Goal: Transaction & Acquisition: Purchase product/service

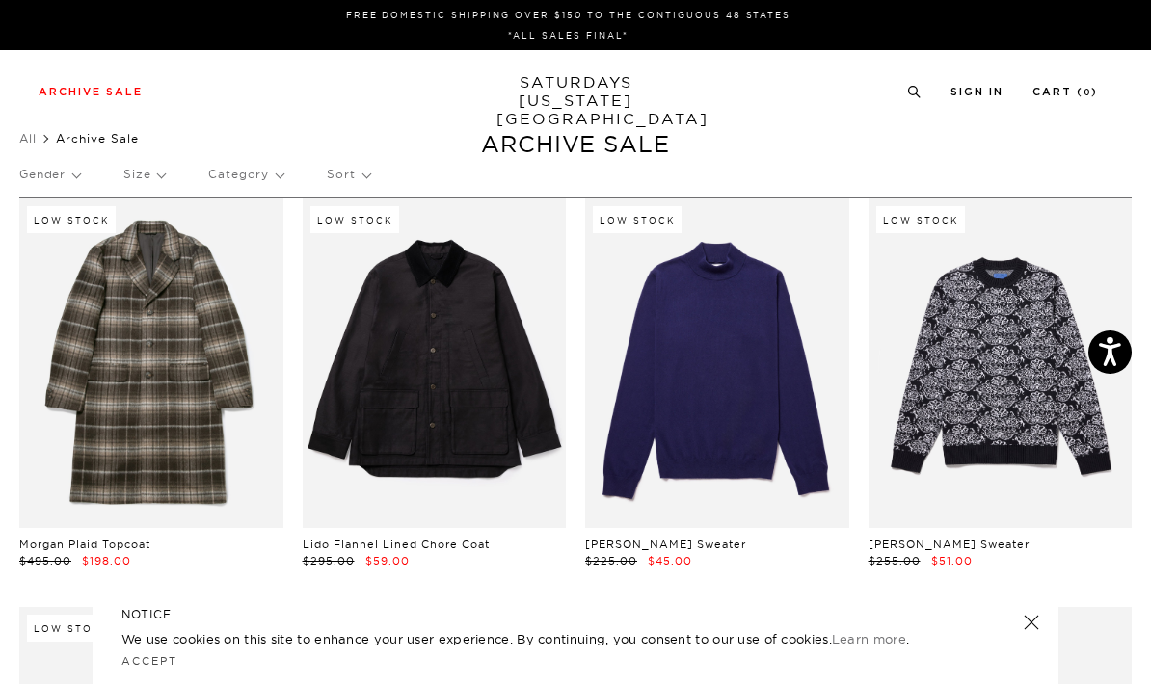
click at [339, 174] on p "Sort" at bounding box center [348, 174] width 42 height 44
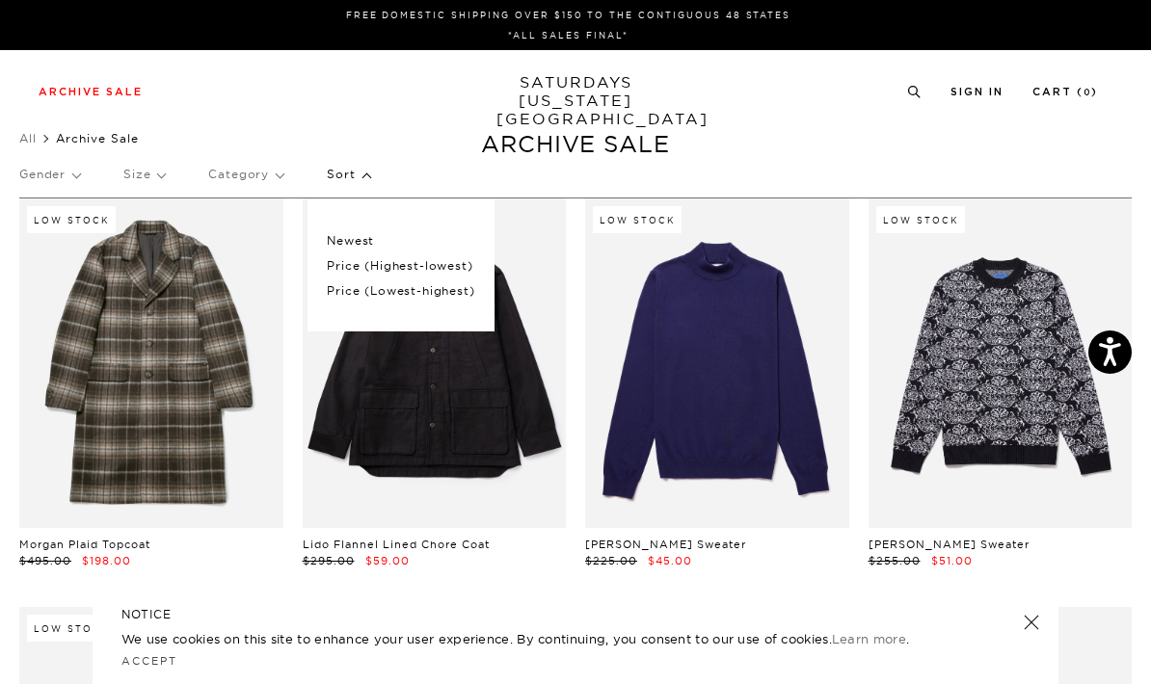
click at [422, 285] on p "Price (Lowest-highest)" at bounding box center [400, 291] width 147 height 25
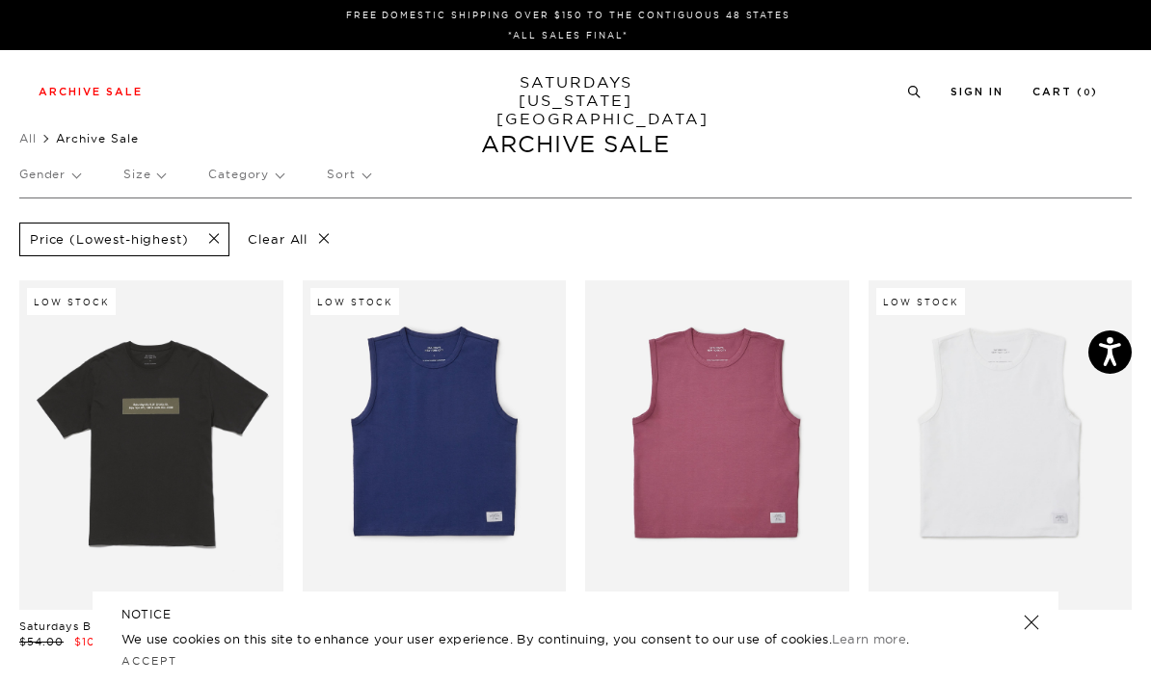
click at [154, 174] on p "Size" at bounding box center [143, 174] width 41 height 44
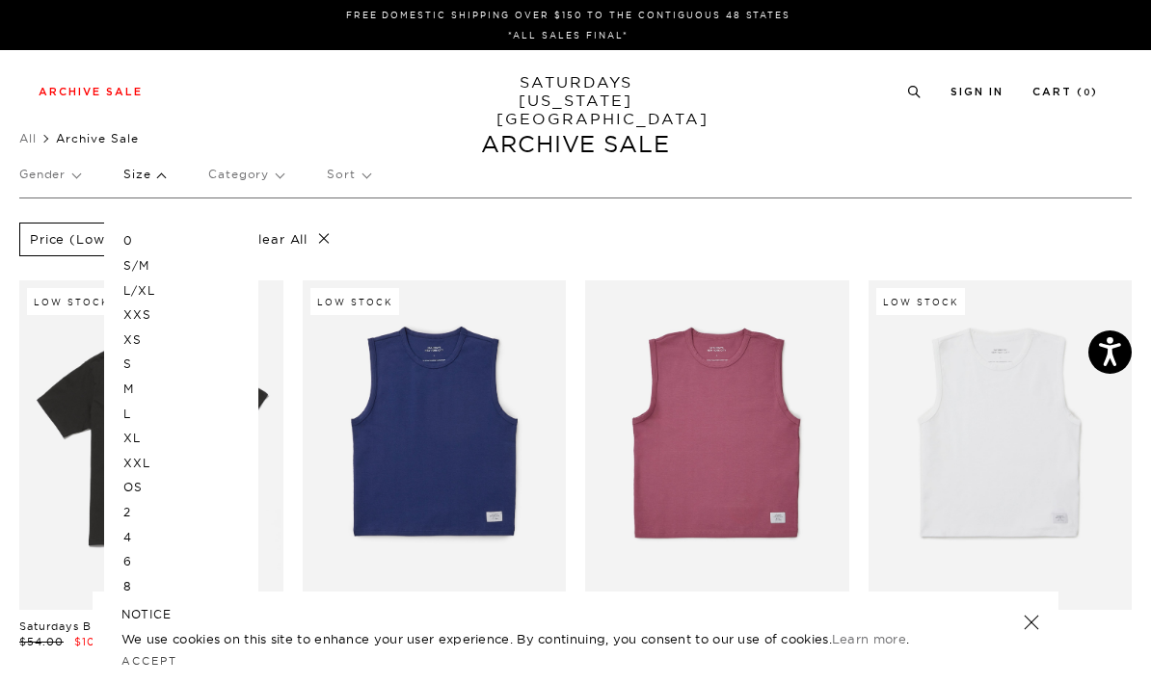
click at [140, 384] on p "M" at bounding box center [181, 389] width 116 height 25
click at [144, 403] on p "L" at bounding box center [181, 414] width 116 height 25
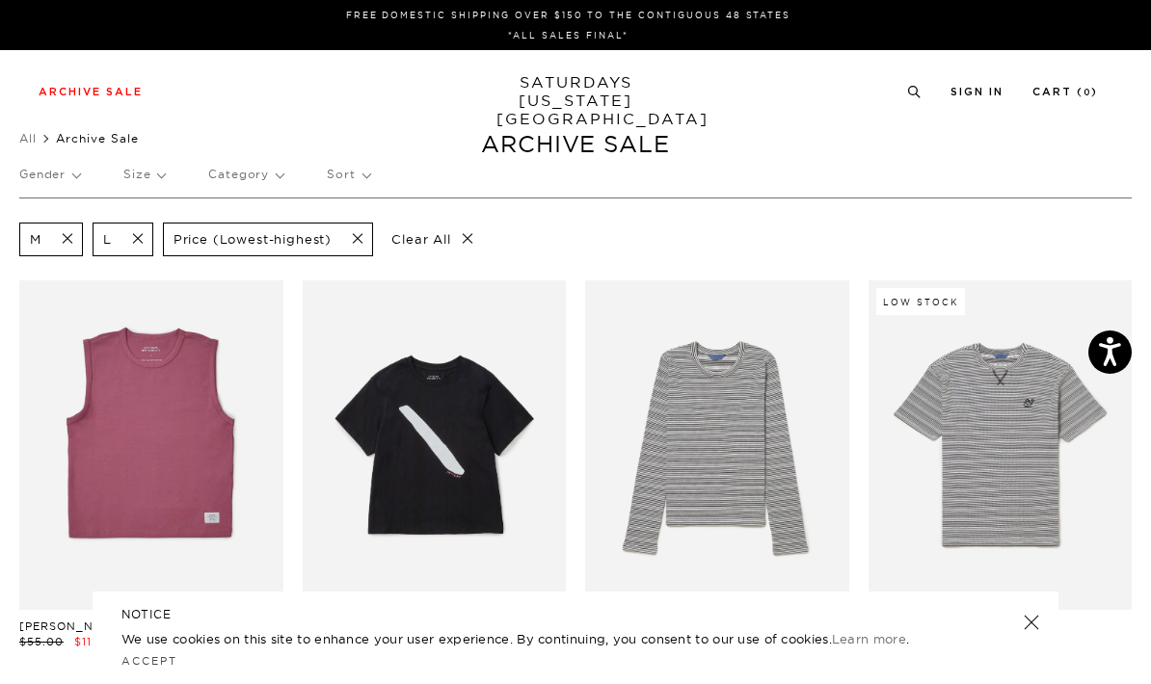
click at [68, 171] on p "Gender" at bounding box center [49, 174] width 61 height 44
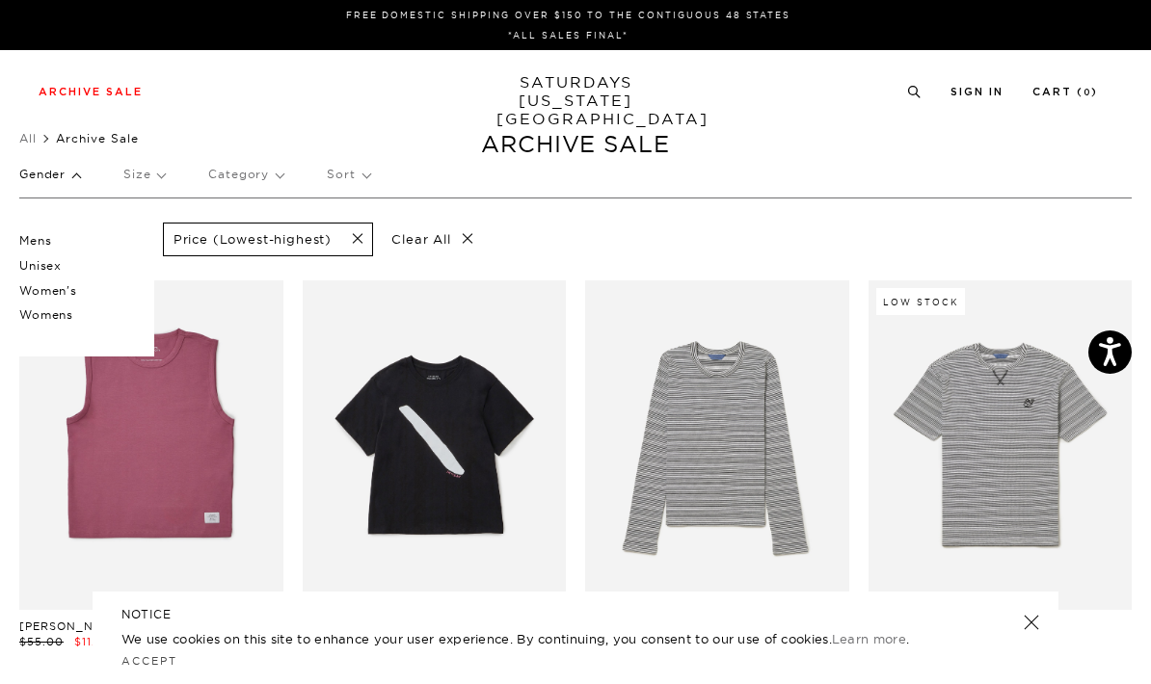
click at [49, 236] on p "Mens" at bounding box center [77, 240] width 116 height 25
click at [54, 274] on p "Unisex" at bounding box center [77, 265] width 116 height 25
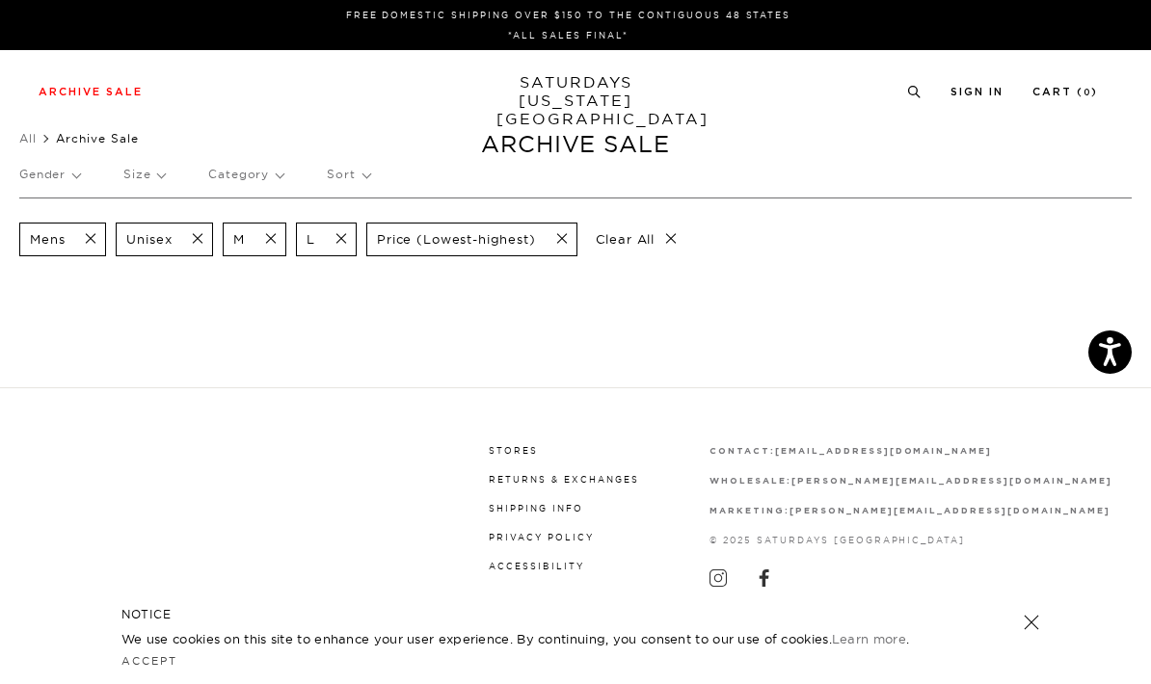
click at [65, 180] on p "Gender" at bounding box center [49, 174] width 61 height 44
click at [32, 156] on p "Gender" at bounding box center [49, 174] width 61 height 44
click at [92, 240] on span at bounding box center [85, 239] width 40 height 18
click at [112, 238] on span at bounding box center [95, 239] width 40 height 18
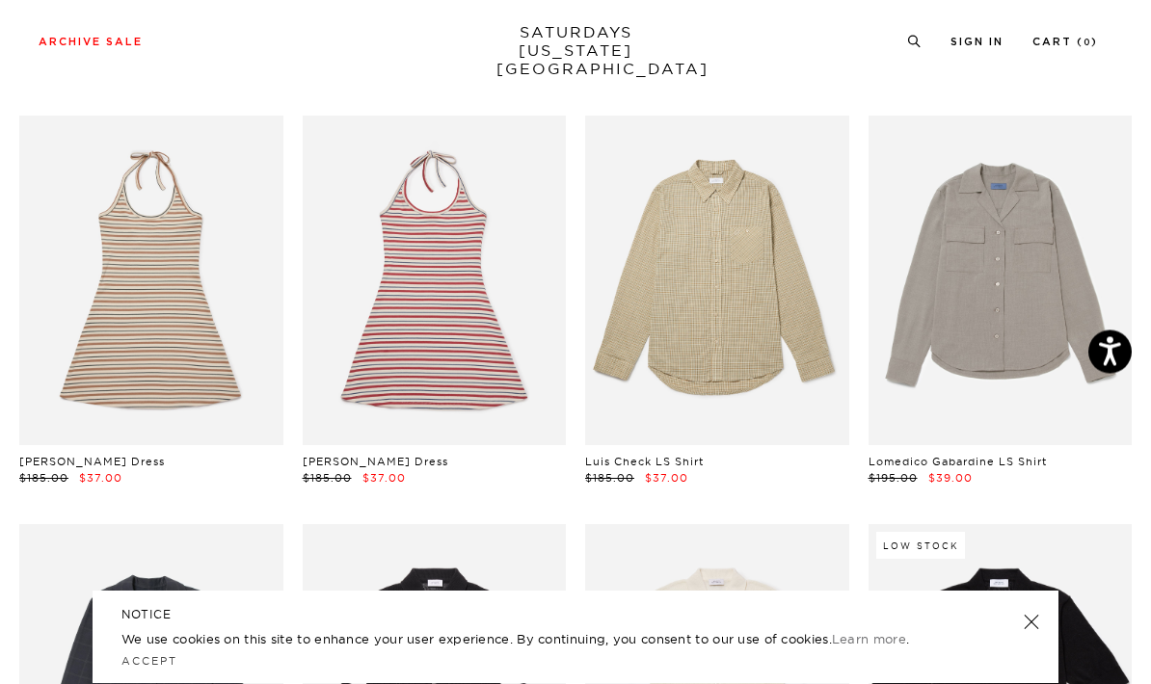
scroll to position [3024, 0]
click at [438, 244] on link at bounding box center [435, 281] width 264 height 330
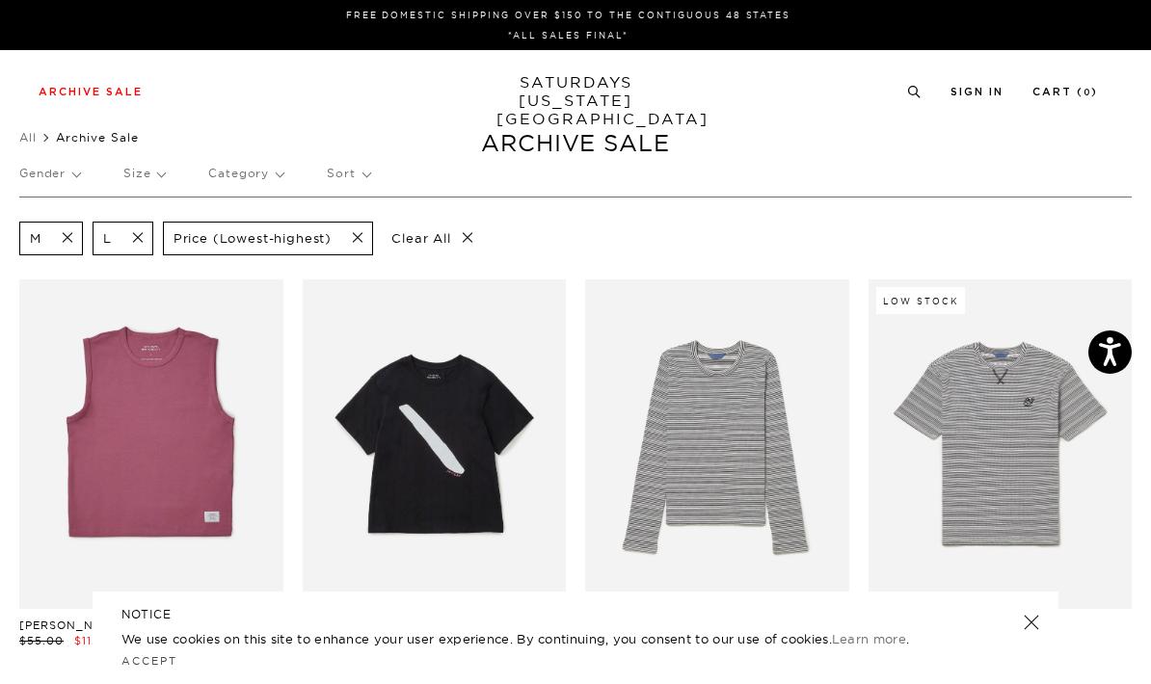
scroll to position [0, 0]
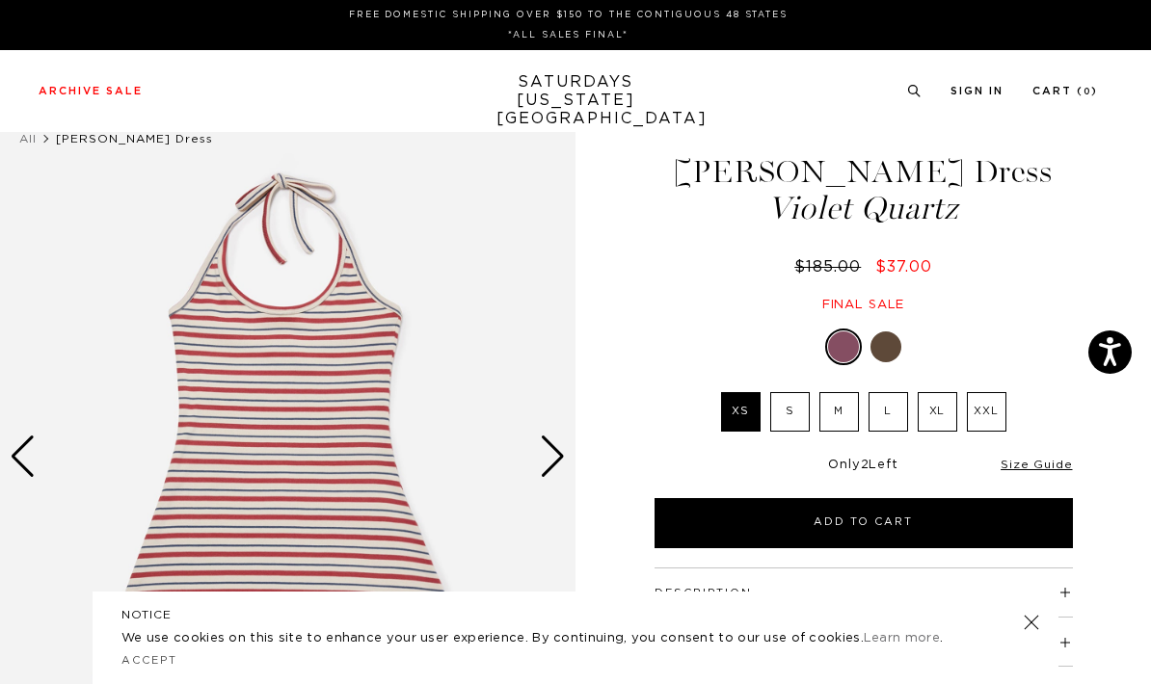
click at [555, 432] on img at bounding box center [287, 456] width 575 height 719
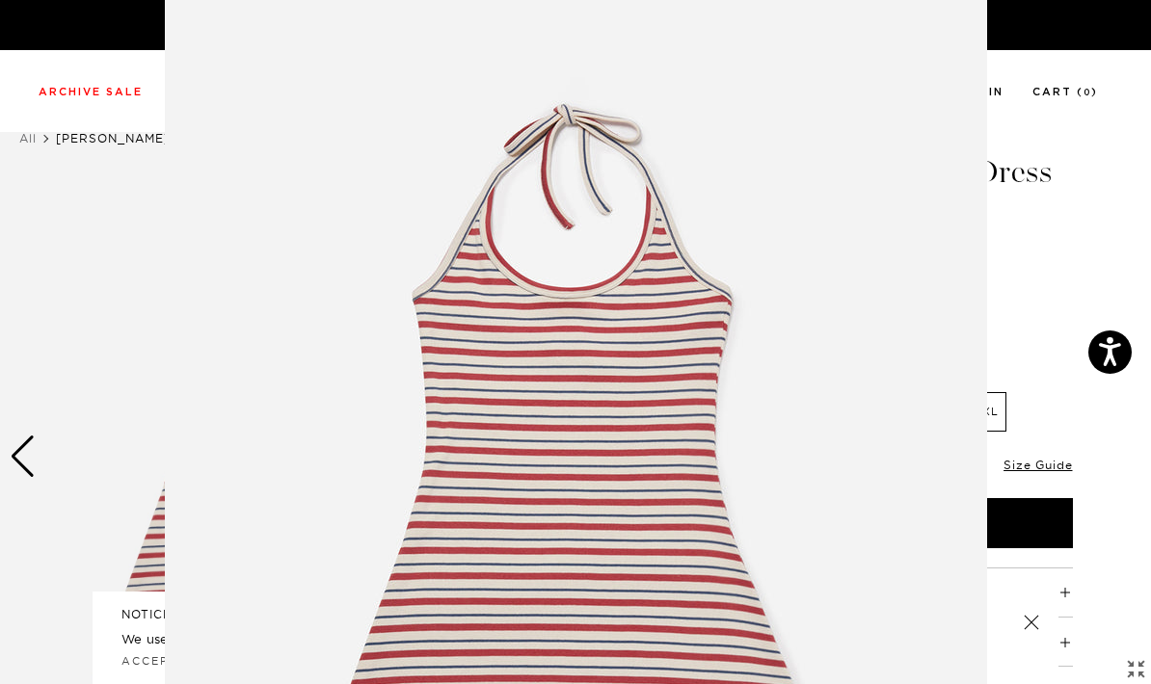
scroll to position [151, 0]
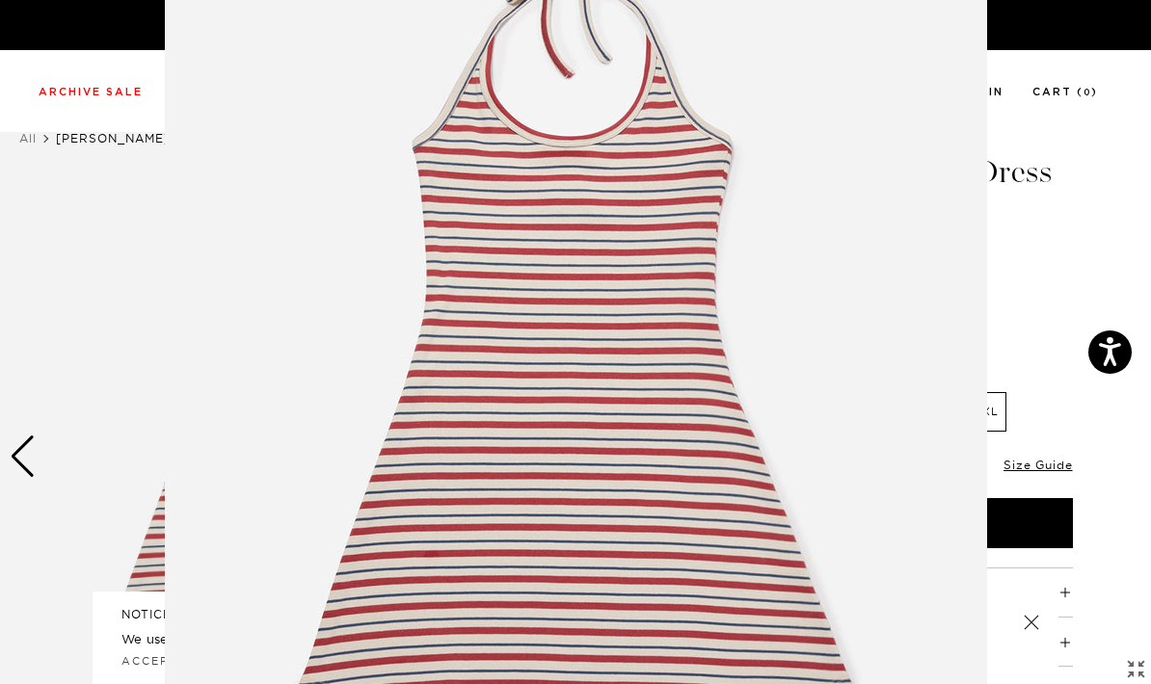
click at [1082, 128] on figure at bounding box center [575, 342] width 1151 height 684
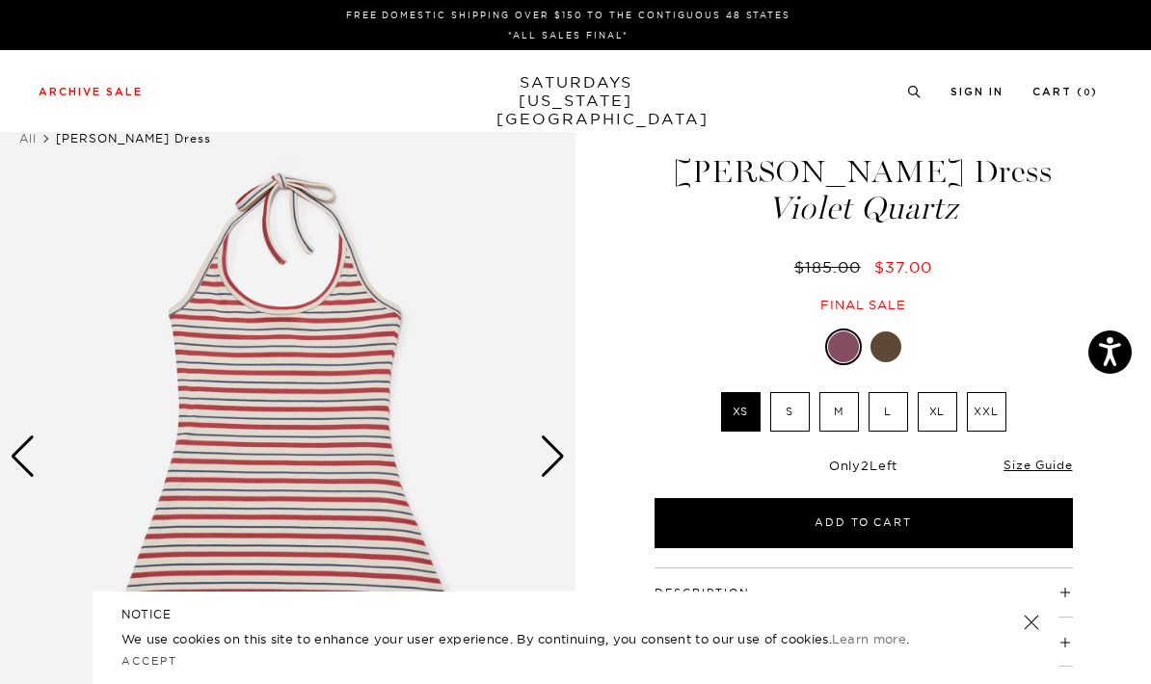
click at [33, 474] on div "Previous slide" at bounding box center [23, 457] width 26 height 42
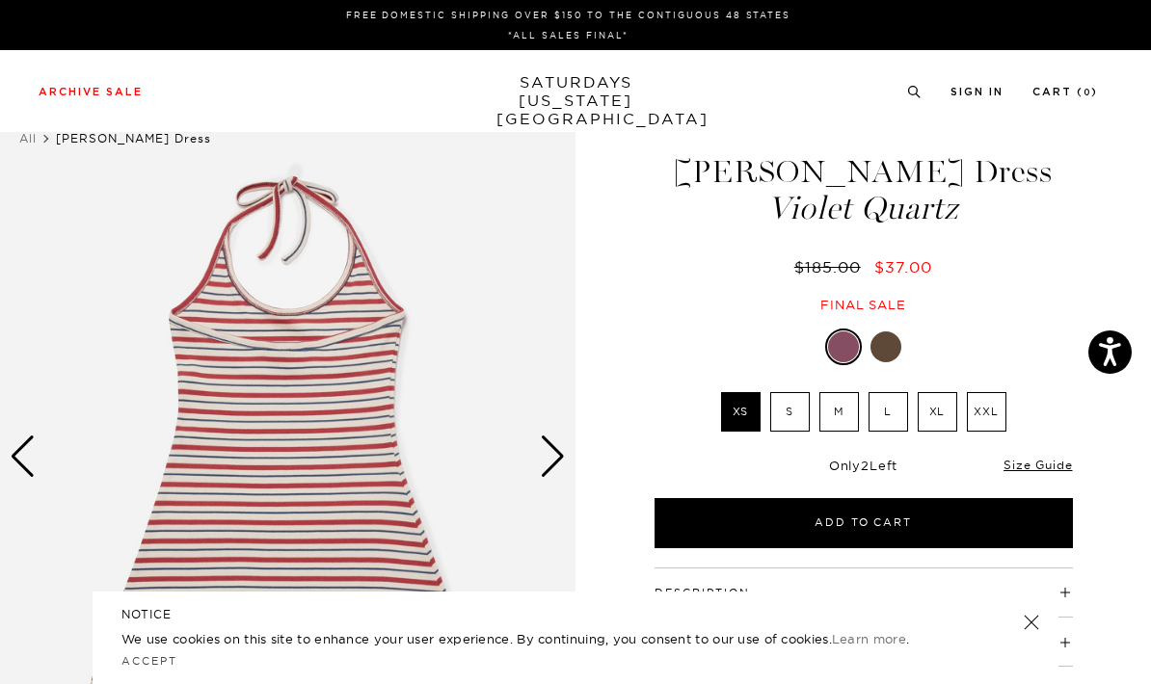
click at [9, 459] on img at bounding box center [287, 456] width 575 height 719
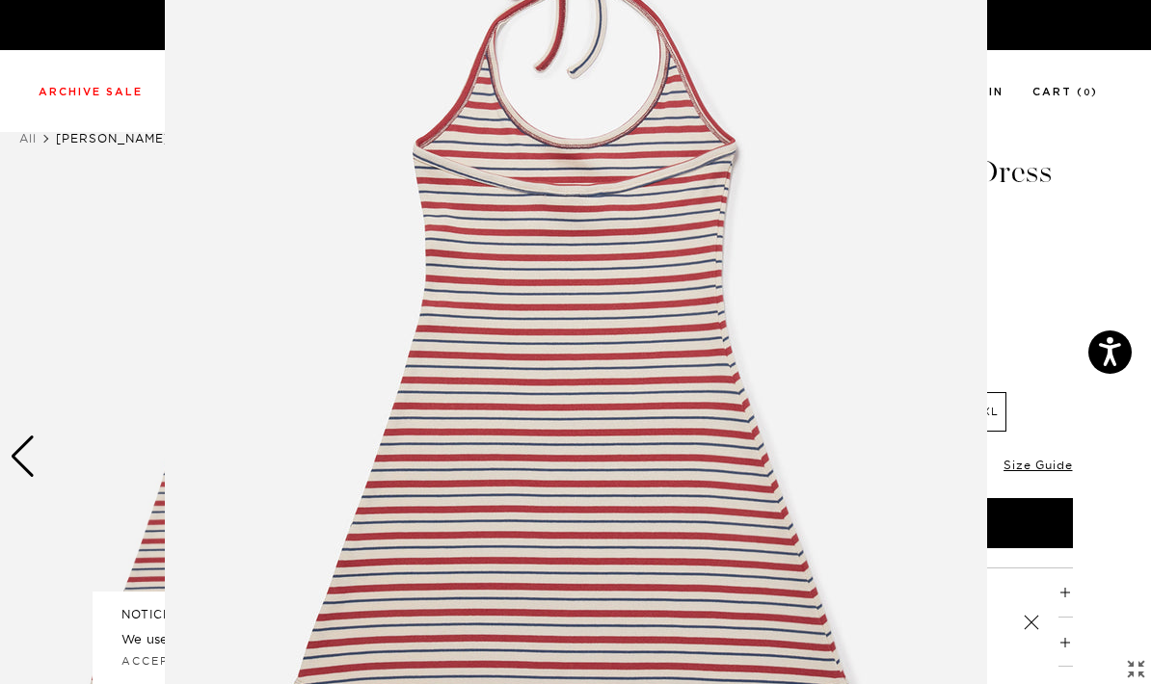
click at [1018, 293] on figure at bounding box center [575, 342] width 1151 height 684
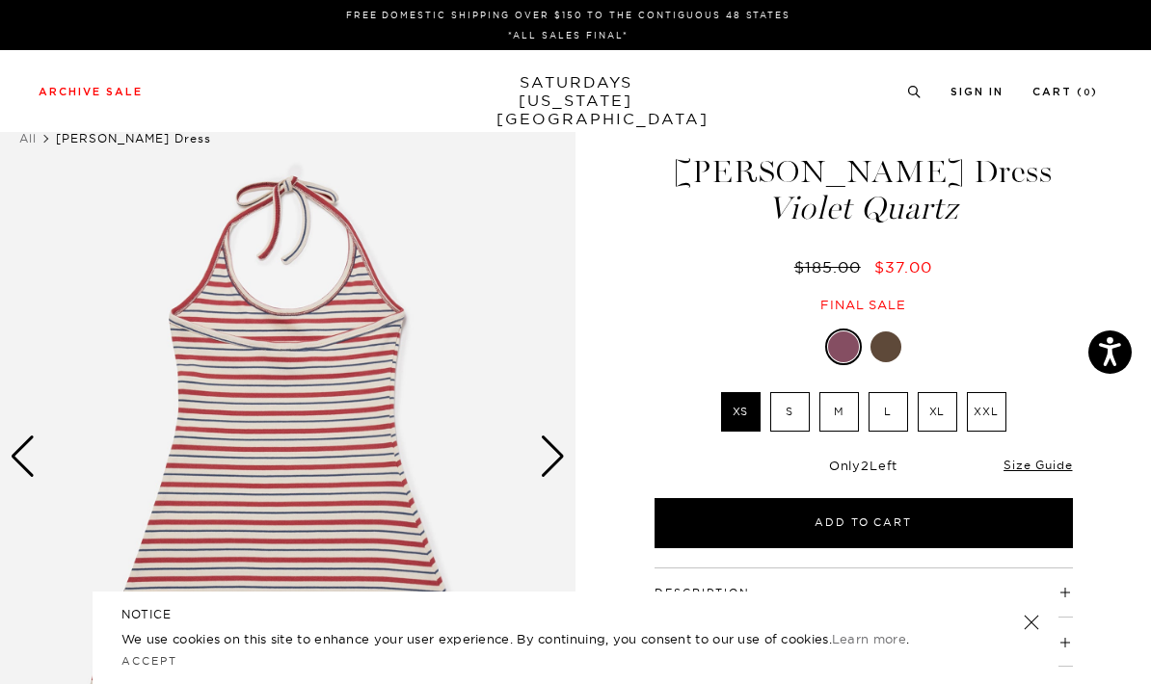
click at [890, 339] on div at bounding box center [885, 347] width 31 height 31
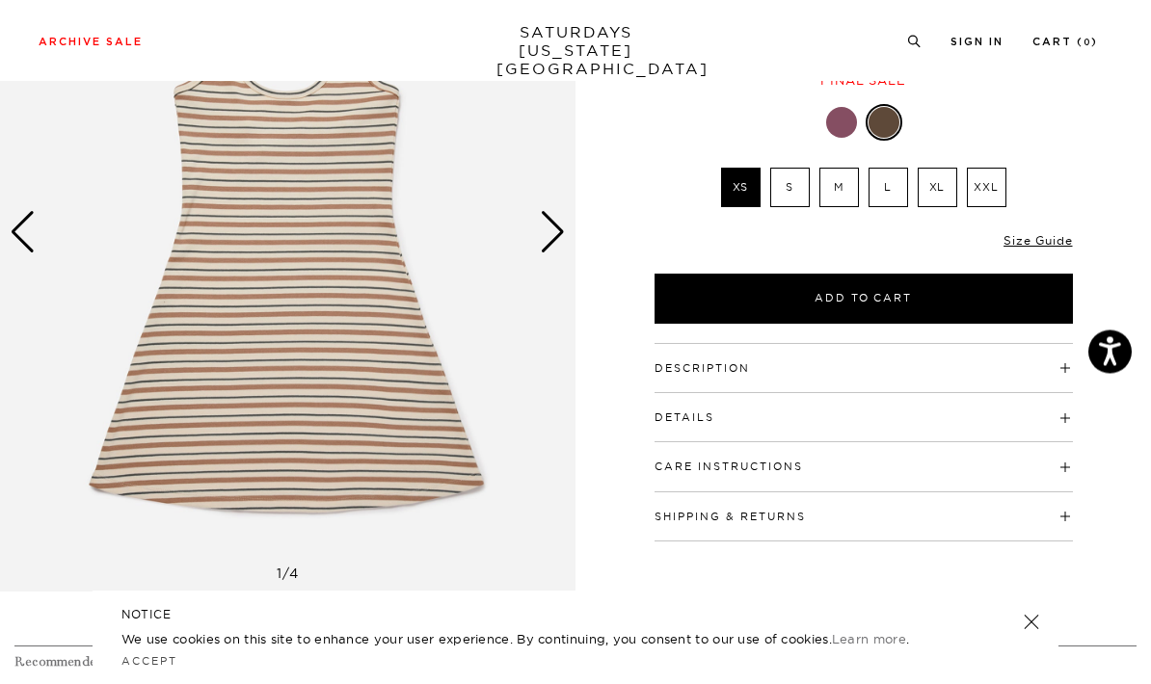
click at [24, 248] on div "Previous slide" at bounding box center [23, 233] width 26 height 42
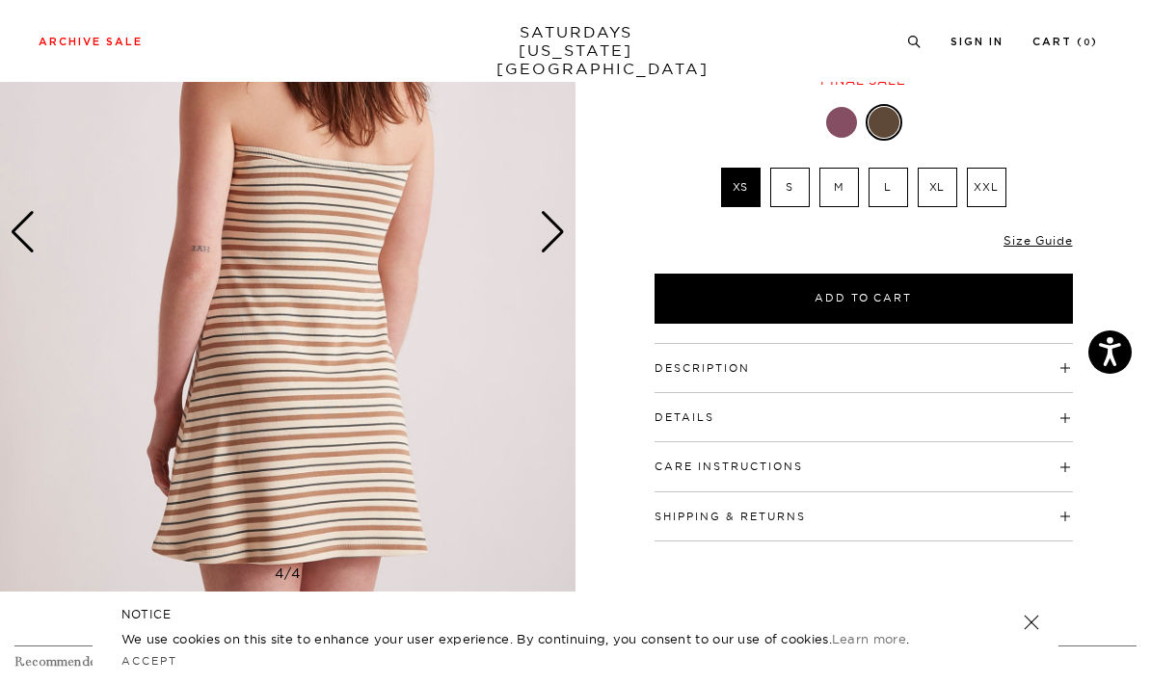
click at [27, 235] on div "Previous slide" at bounding box center [23, 232] width 26 height 42
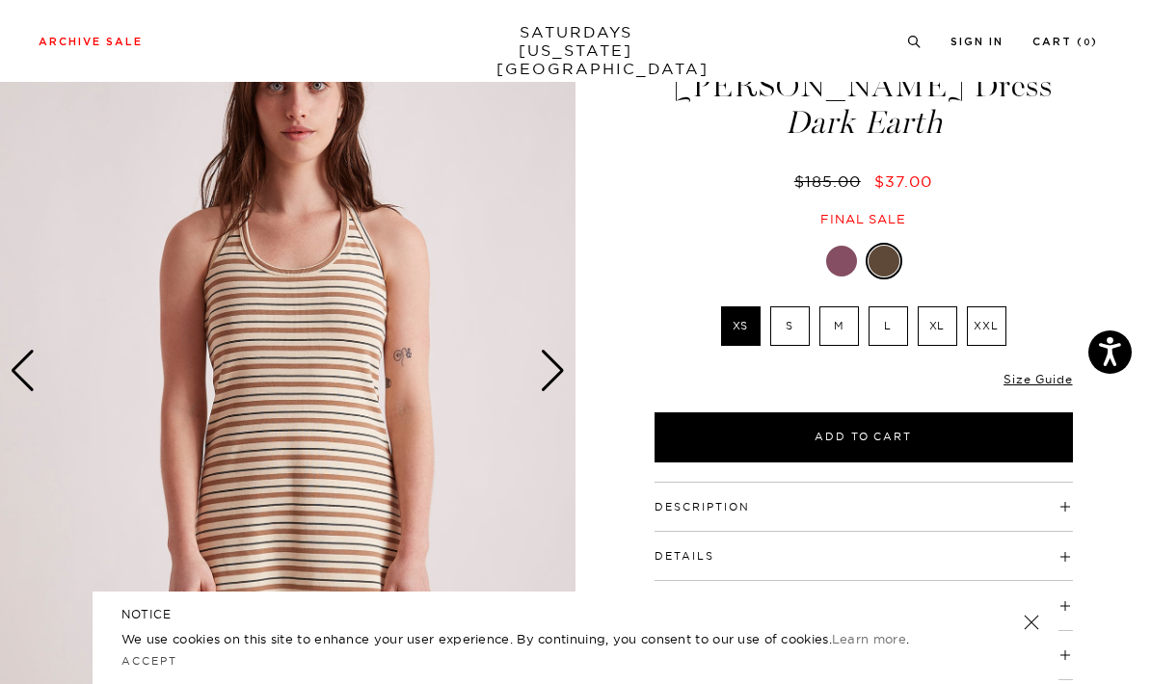
scroll to position [85, 0]
